Goal: Task Accomplishment & Management: Complete application form

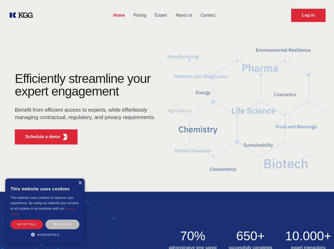
click at [167, 124] on div "Efficiently streamline your expert engagement Benefit from efficient access to …" at bounding box center [86, 110] width 161 height 76
click at [40, 137] on p "Schedule a demo" at bounding box center [42, 137] width 35 height 6
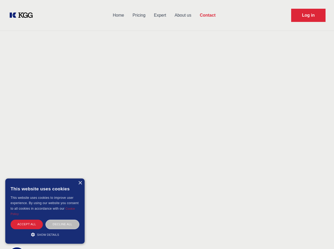
click at [80, 183] on div "× This website uses cookies This website uses cookies to improve user experienc…" at bounding box center [44, 211] width 79 height 65
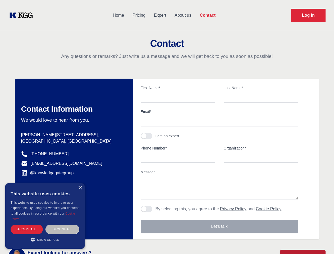
click at [27, 224] on div "Accept all" at bounding box center [27, 228] width 32 height 9
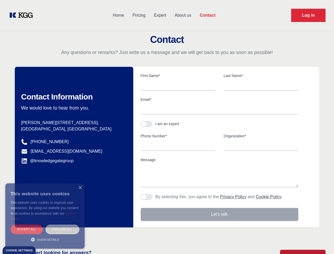
click at [62, 224] on div "Decline all" at bounding box center [62, 228] width 34 height 9
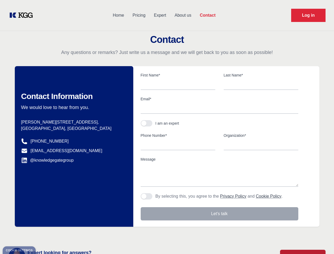
click at [45, 235] on main "Contact Any questions or remarks? Just write us a message and we will get back …" at bounding box center [167, 137] width 334 height 275
